Goal: Navigation & Orientation: Find specific page/section

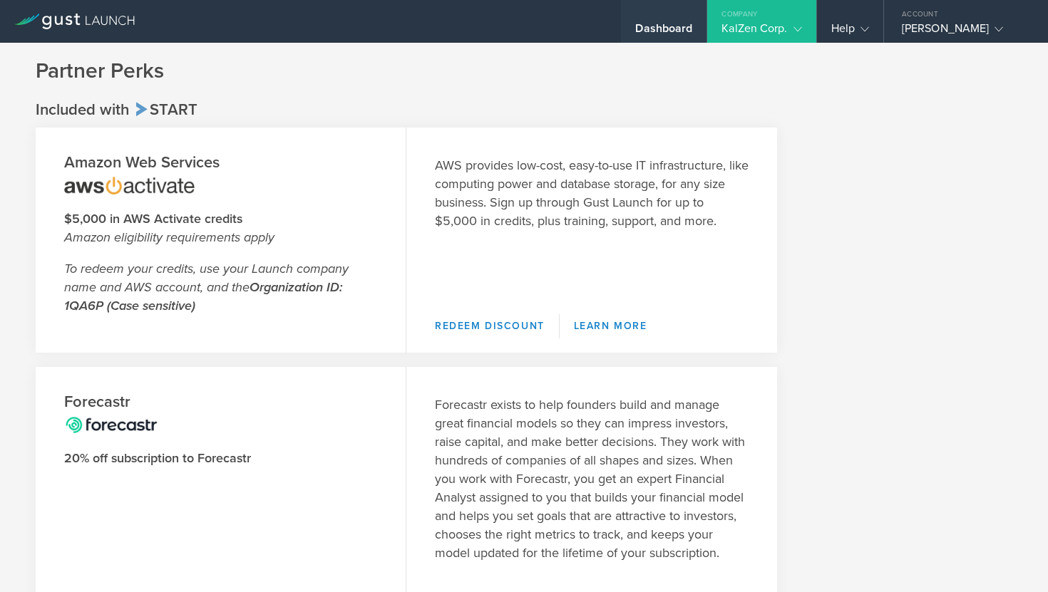
click at [665, 25] on div "Dashboard" at bounding box center [663, 31] width 57 height 21
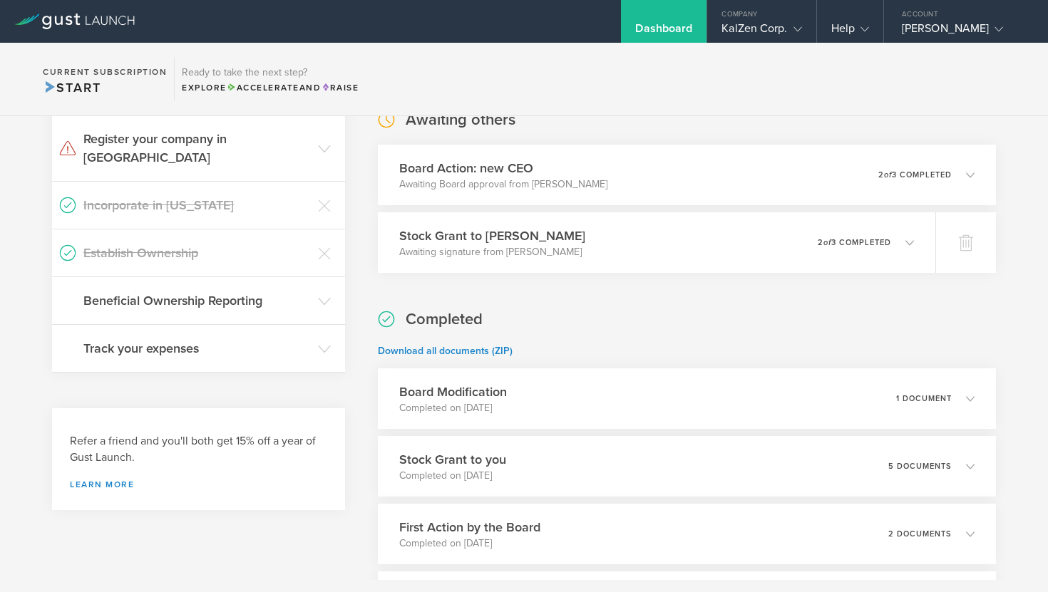
scroll to position [252, 0]
